Goal: Task Accomplishment & Management: Manage account settings

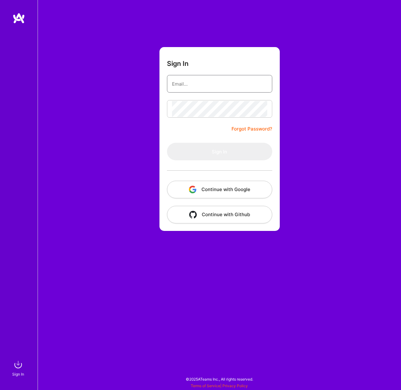
click at [177, 81] on input "email" at bounding box center [219, 84] width 95 height 16
type input "[EMAIL_ADDRESS][DOMAIN_NAME]"
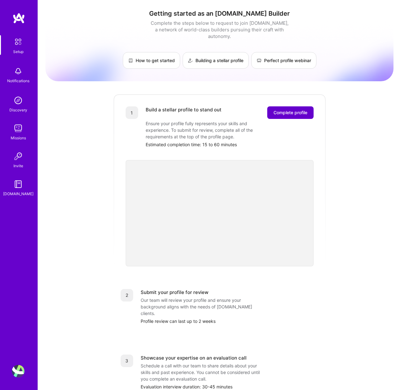
click at [282, 109] on span "Complete profile" at bounding box center [291, 112] width 34 height 6
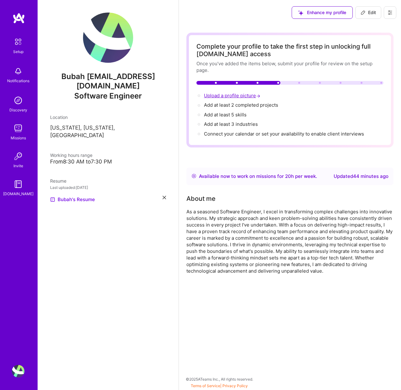
click at [227, 96] on span "Upload a profile picture →" at bounding box center [233, 95] width 58 height 6
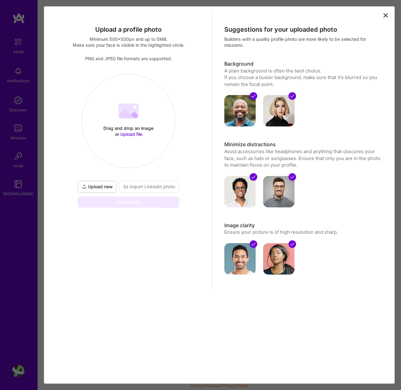
click at [131, 134] on span "Upload file" at bounding box center [131, 133] width 22 height 5
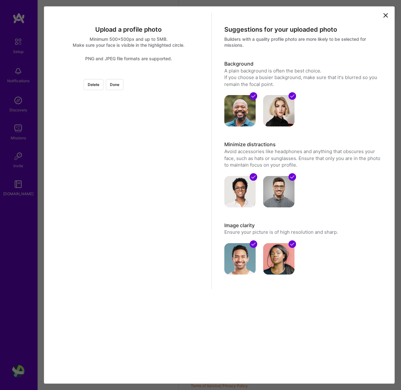
click at [129, 74] on div at bounding box center [129, 74] width 0 height 0
click at [171, 169] on div at bounding box center [205, 156] width 125 height 125
click at [129, 74] on div at bounding box center [129, 74] width 0 height 0
click at [160, 174] on div at bounding box center [206, 147] width 108 height 108
click at [257, 198] on div at bounding box center [257, 198] width 0 height 0
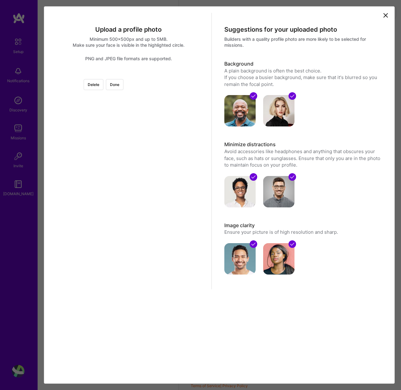
click at [155, 175] on div at bounding box center [207, 148] width 104 height 104
click at [124, 83] on button "Done" at bounding box center [115, 84] width 18 height 11
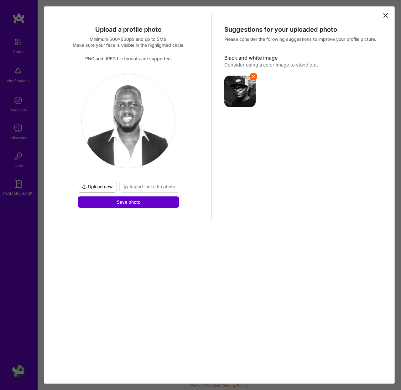
click at [150, 204] on button "Save photo" at bounding box center [129, 201] width 102 height 11
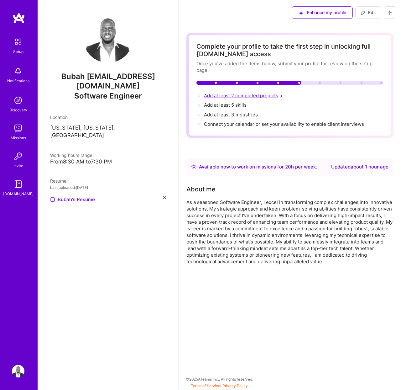
click at [259, 97] on span "Add at least 2 completed projects →" at bounding box center [244, 95] width 80 height 6
select select "US"
select select "Right Now"
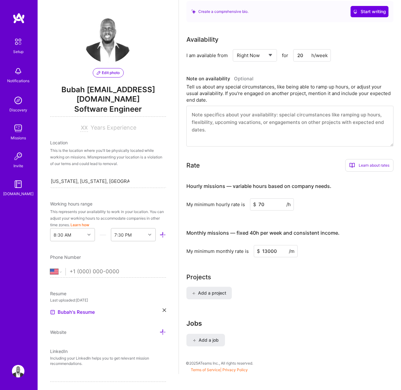
scroll to position [288, 0]
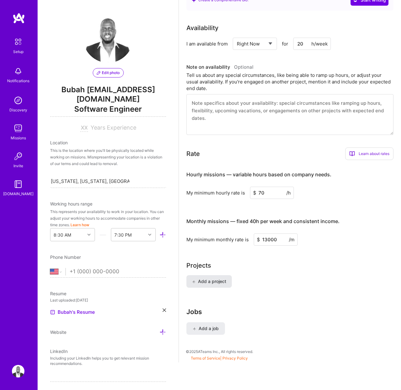
click at [213, 283] on span "Add a project" at bounding box center [209, 281] width 34 height 6
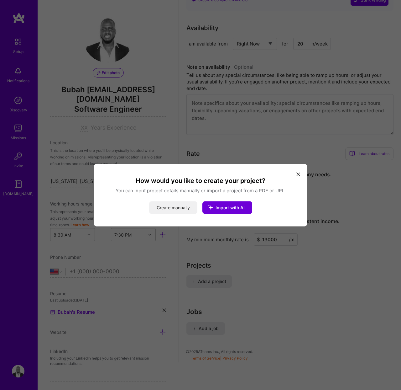
click at [187, 208] on button "Create manually" at bounding box center [173, 207] width 48 height 13
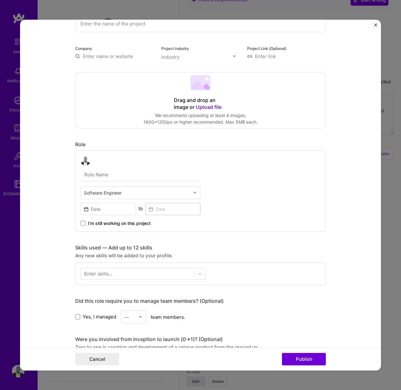
scroll to position [62, 0]
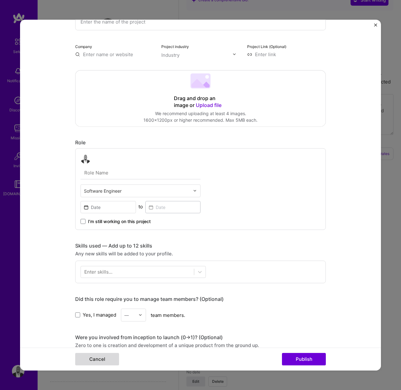
click at [110, 361] on button "Cancel" at bounding box center [97, 359] width 44 height 13
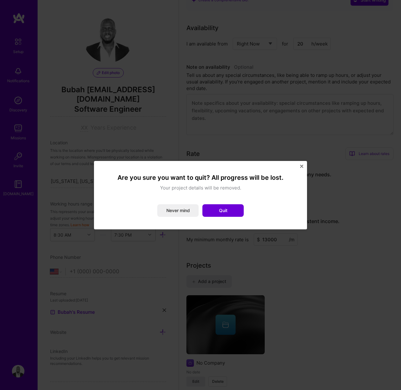
click at [231, 210] on button "Quit" at bounding box center [223, 210] width 41 height 13
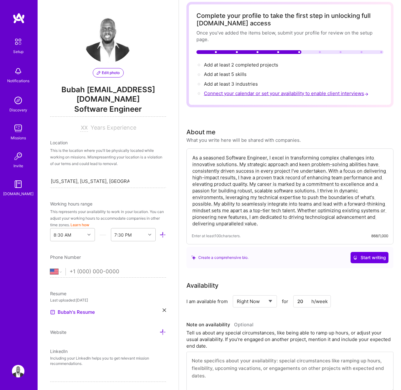
scroll to position [0, 0]
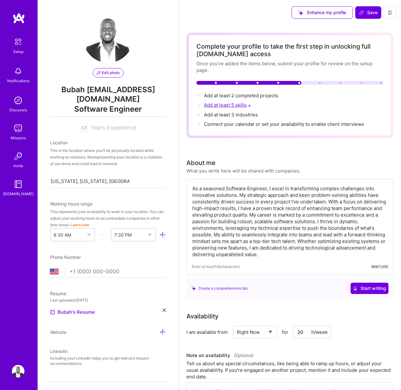
click at [238, 106] on span "Add at least 5 skills →" at bounding box center [228, 105] width 48 height 6
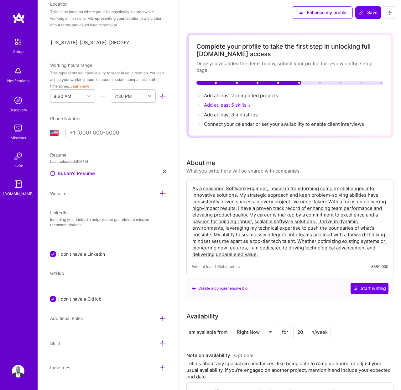
scroll to position [140, 0]
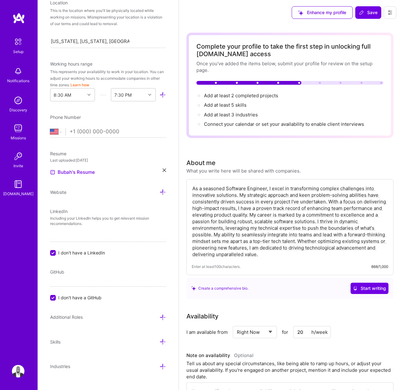
click at [164, 338] on icon at bounding box center [163, 341] width 7 height 7
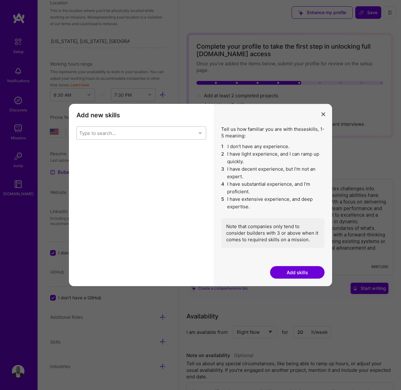
click at [141, 135] on div "Type to search..." at bounding box center [136, 133] width 119 height 13
click at [85, 179] on div "modal" at bounding box center [83, 178] width 6 height 6
click at [169, 162] on div "4" at bounding box center [166, 162] width 23 height 13
click at [289, 271] on button "Add skills" at bounding box center [297, 272] width 55 height 13
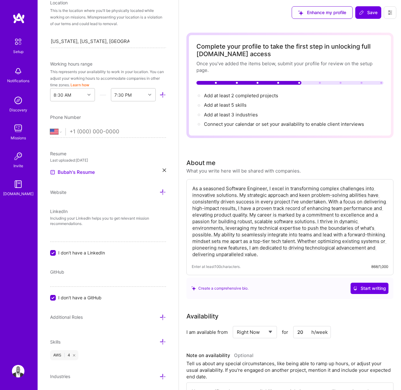
scroll to position [150, 0]
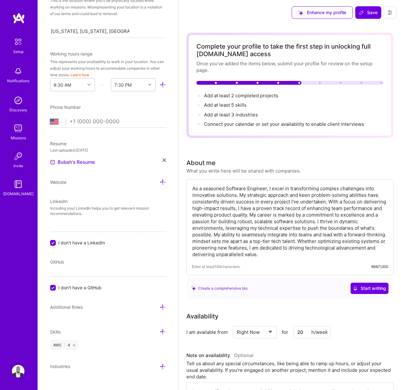
click at [162, 328] on icon at bounding box center [163, 331] width 7 height 7
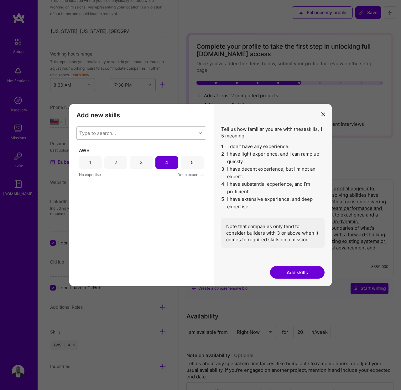
click at [156, 136] on div "Type to search..." at bounding box center [136, 133] width 119 height 13
type input "Nod"
drag, startPoint x: 82, startPoint y: 149, endPoint x: 88, endPoint y: 150, distance: 6.4
click at [82, 149] on input "modal" at bounding box center [84, 149] width 4 height 4
checkbox input "false"
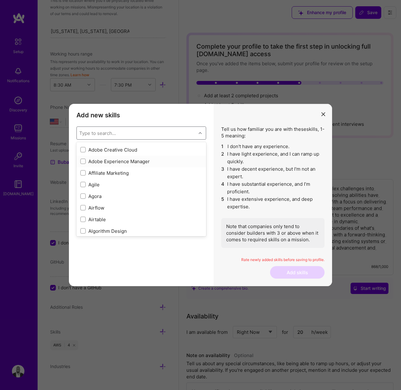
scroll to position [199, 0]
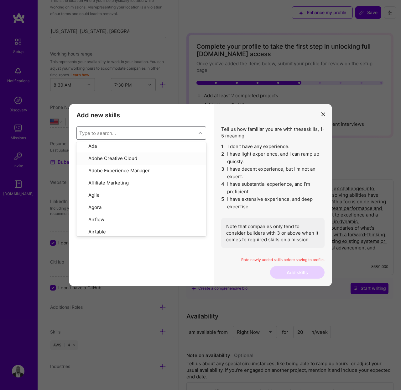
click at [112, 133] on div "Type to search..." at bounding box center [97, 132] width 37 height 7
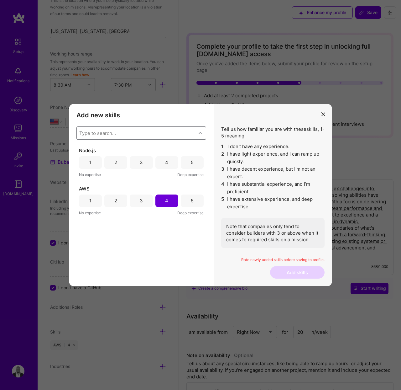
click at [172, 165] on div "4" at bounding box center [166, 162] width 23 height 13
click at [160, 134] on div "Type to search..." at bounding box center [136, 133] width 119 height 13
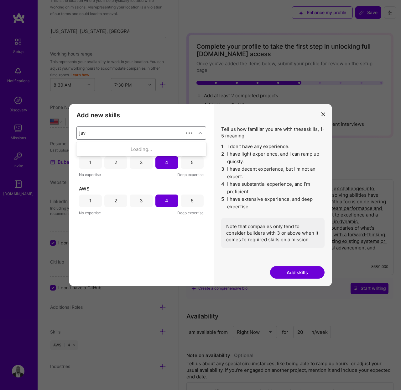
type input "java"
click at [85, 146] on div "modal" at bounding box center [83, 149] width 6 height 6
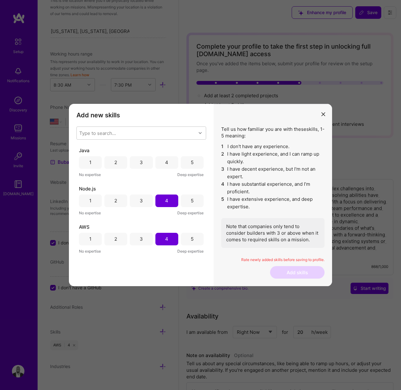
click at [165, 168] on div "4" at bounding box center [166, 162] width 23 height 13
click at [150, 135] on div "Type to search..." at bounding box center [136, 133] width 119 height 13
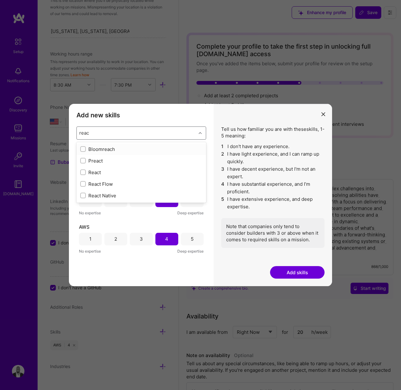
type input "react"
click at [82, 159] on input "modal" at bounding box center [84, 161] width 4 height 4
checkbox input "false"
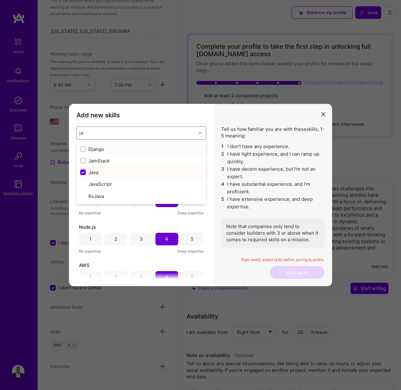
type input "jav"
checkbox input "true"
checkbox input "false"
type input "java"
click at [99, 161] on div "JavaScript" at bounding box center [141, 160] width 122 height 7
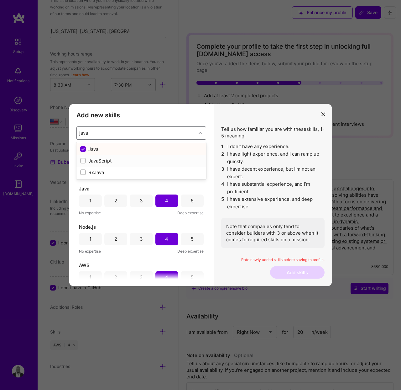
checkbox input "false"
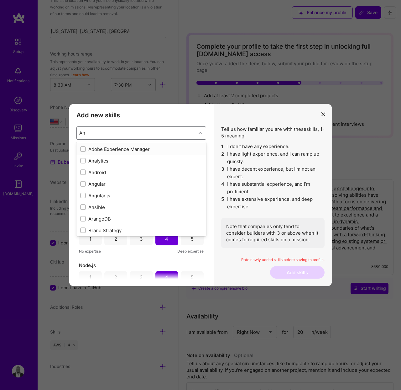
type input "A"
checkbox input "true"
checkbox input "false"
checkbox input "true"
checkbox input "false"
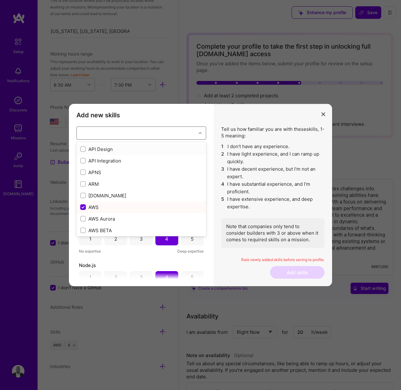
checkbox input "false"
checkbox input "true"
type input "Sprin"
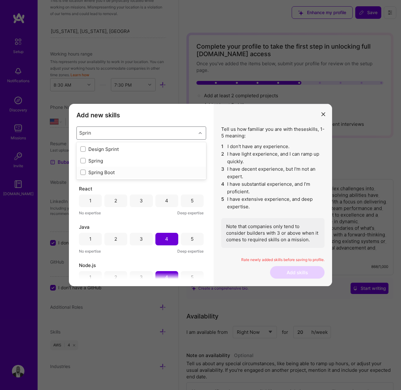
drag, startPoint x: 87, startPoint y: 171, endPoint x: 98, endPoint y: 174, distance: 11.7
click at [87, 171] on div "Spring Boot" at bounding box center [141, 172] width 122 height 7
type input "d"
checkbox input "true"
checkbox input "false"
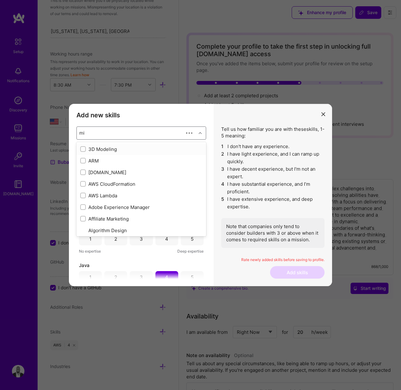
type input "mic"
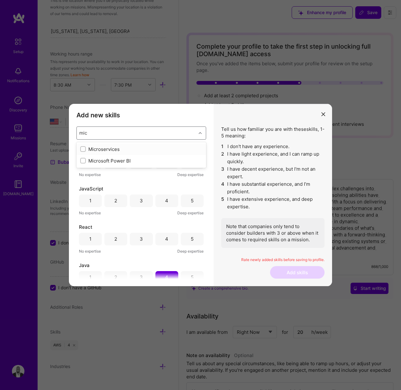
click at [109, 149] on div "Microservices" at bounding box center [141, 149] width 122 height 7
click at [176, 117] on h3 "Add new skills" at bounding box center [141, 115] width 130 height 8
click at [165, 165] on div "4" at bounding box center [166, 162] width 3 height 7
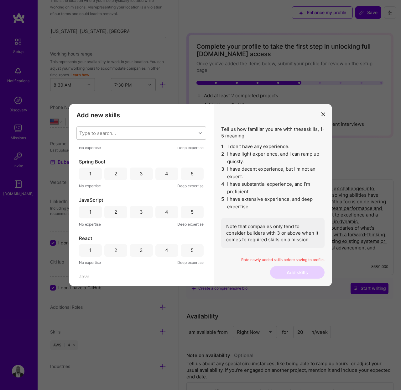
scroll to position [29, 0]
click at [163, 173] on div "4" at bounding box center [166, 172] width 23 height 13
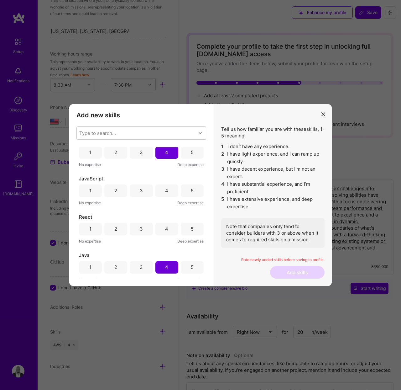
scroll to position [49, 0]
click at [170, 231] on div "4" at bounding box center [166, 228] width 23 height 13
click at [169, 191] on div "4" at bounding box center [166, 190] width 23 height 13
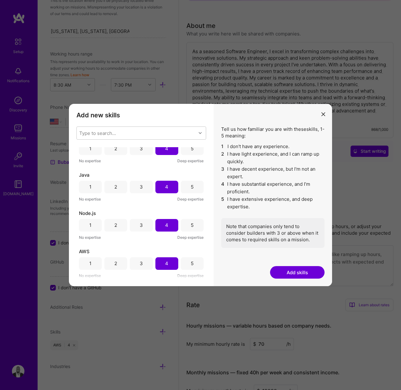
scroll to position [144, 0]
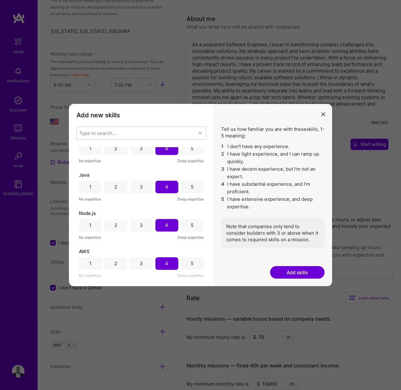
click at [308, 273] on button "Add skills" at bounding box center [297, 272] width 55 height 13
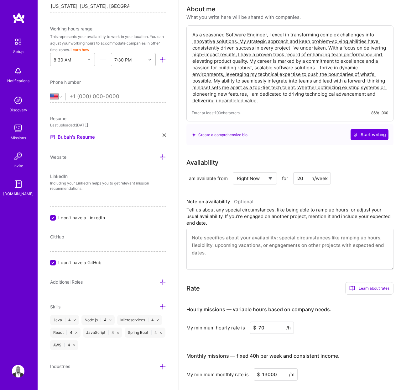
scroll to position [149, 0]
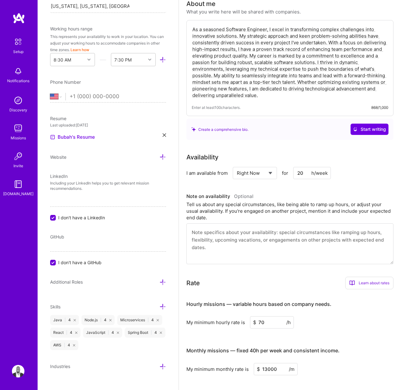
click at [51, 215] on input "I don't have a LinkedIn" at bounding box center [54, 218] width 6 height 6
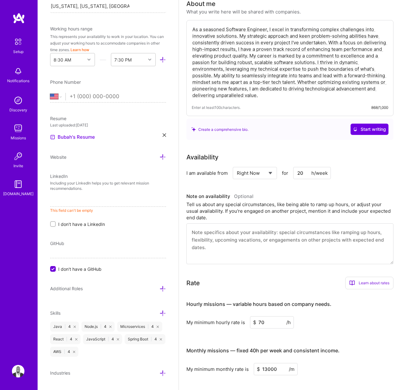
click at [50, 221] on div at bounding box center [53, 224] width 6 height 6
click at [51, 222] on input "I don't have a LinkedIn" at bounding box center [53, 224] width 4 height 4
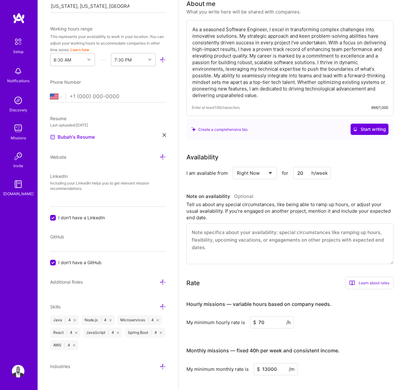
click at [54, 215] on input "I don't have a LinkedIn" at bounding box center [54, 218] width 6 height 6
checkbox input "false"
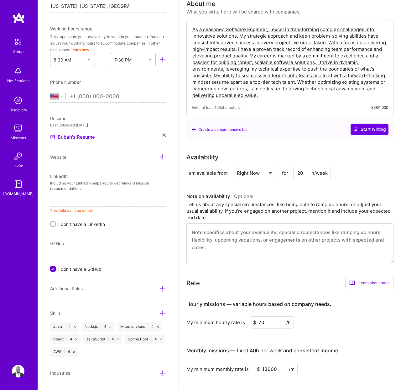
click at [66, 197] on input at bounding box center [108, 202] width 116 height 10
drag, startPoint x: 115, startPoint y: 183, endPoint x: 105, endPoint y: 184, distance: 9.8
click at [114, 183] on div "LinkedIn Including your LinkedIn helps you to get relevant mission recommendati…" at bounding box center [108, 200] width 116 height 54
paste input "[DOMAIN_NAME][URL][PERSON_NAME]"
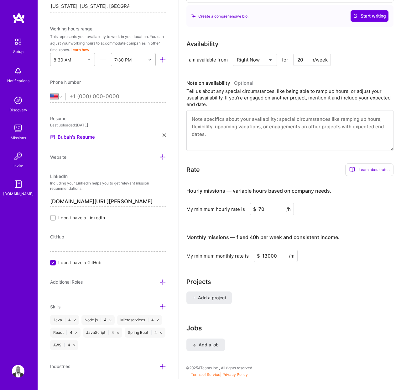
scroll to position [279, 0]
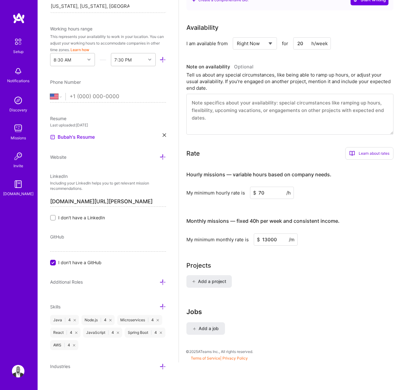
type input "[URL][DOMAIN_NAME][PERSON_NAME]"
click at [163, 363] on icon at bounding box center [163, 366] width 7 height 7
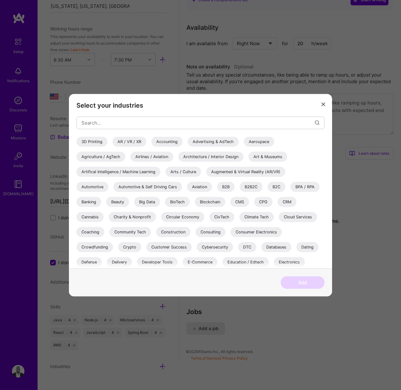
click at [99, 155] on div "Agriculture / AgTech" at bounding box center [100, 156] width 49 height 10
click at [148, 155] on div "Airlines / Aviation" at bounding box center [151, 156] width 43 height 10
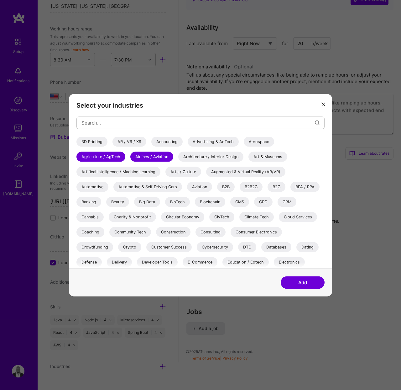
click at [86, 184] on div "Automotive" at bounding box center [92, 187] width 32 height 10
click at [302, 279] on button "Add" at bounding box center [303, 282] width 44 height 13
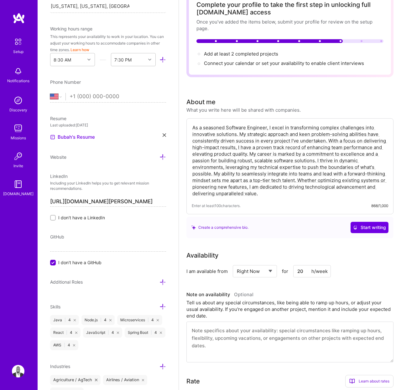
scroll to position [0, 0]
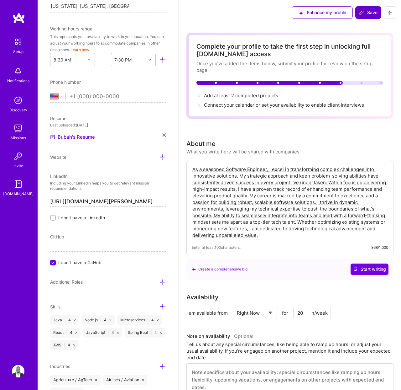
click at [374, 15] on span "Save" at bounding box center [368, 12] width 18 height 6
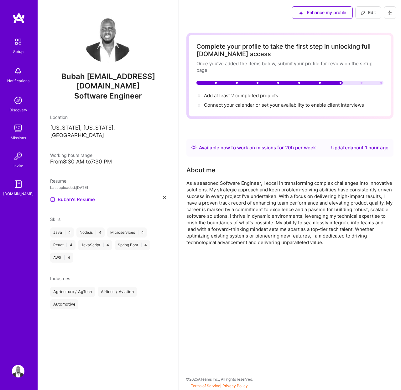
click at [99, 42] on img at bounding box center [108, 38] width 50 height 50
click at [364, 13] on icon at bounding box center [363, 13] width 4 height 4
select select "US"
select select "Right Now"
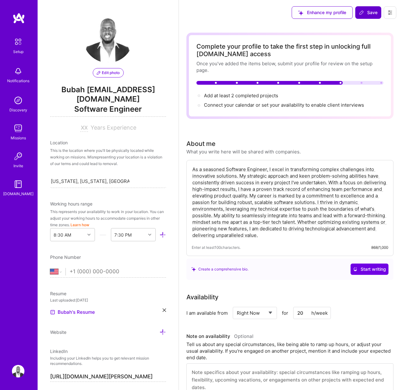
click at [113, 73] on span "Edit photo" at bounding box center [108, 73] width 23 height 6
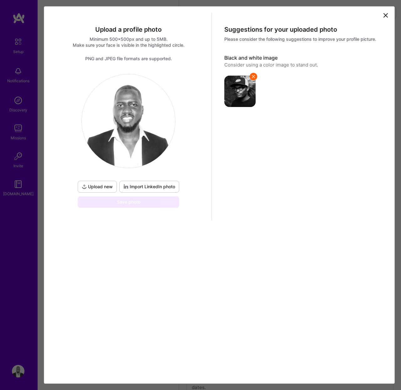
click at [104, 188] on span "Upload new" at bounding box center [97, 186] width 31 height 6
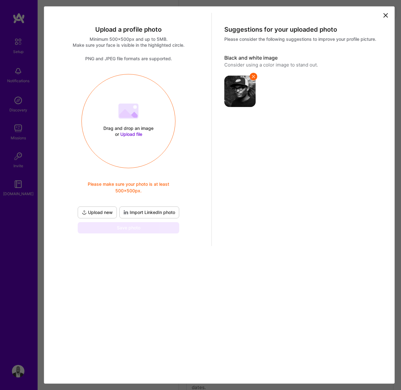
click at [138, 136] on span "Upload file" at bounding box center [131, 133] width 22 height 5
click at [387, 15] on icon at bounding box center [386, 16] width 8 height 8
